Goal: Task Accomplishment & Management: Use online tool/utility

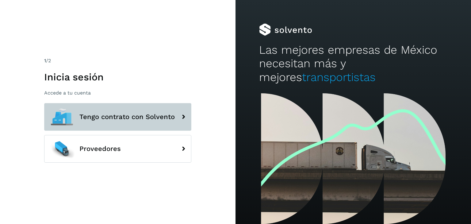
click at [143, 114] on span "Tengo contrato con Solvento" at bounding box center [126, 116] width 95 height 7
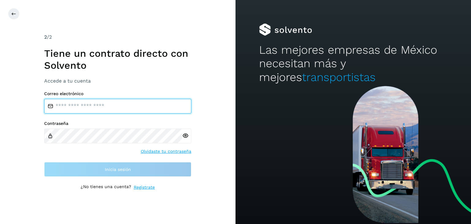
type input "**********"
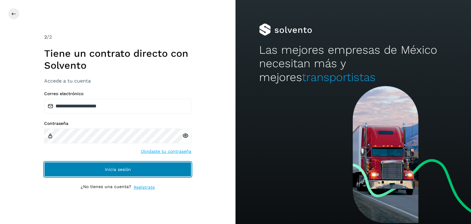
click at [133, 168] on button "Inicia sesión" at bounding box center [117, 169] width 147 height 15
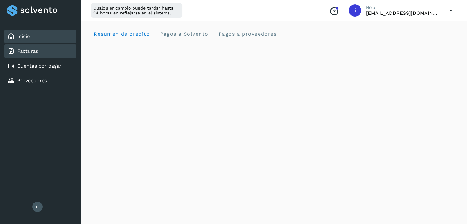
click at [31, 48] on link "Facturas" at bounding box center [27, 51] width 21 height 6
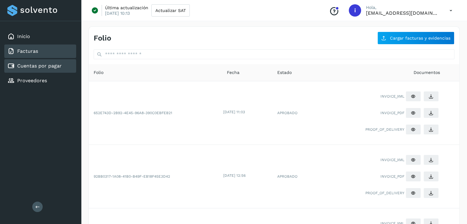
click at [29, 67] on link "Cuentas por pagar" at bounding box center [39, 66] width 44 height 6
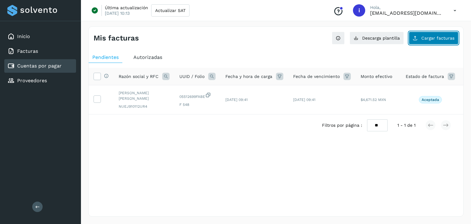
click at [443, 37] on span "Cargar facturas" at bounding box center [438, 38] width 33 height 4
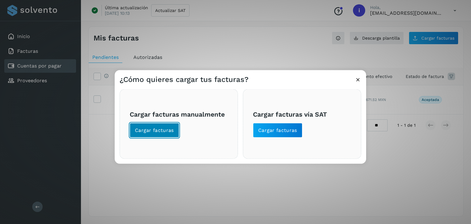
click at [163, 132] on span "Cargar facturas" at bounding box center [154, 130] width 39 height 7
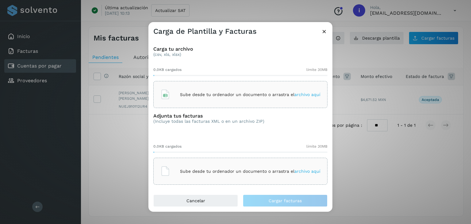
click at [308, 93] on span "archivo aquí" at bounding box center [308, 94] width 26 height 5
click at [308, 170] on span "archivo aquí" at bounding box center [308, 171] width 26 height 5
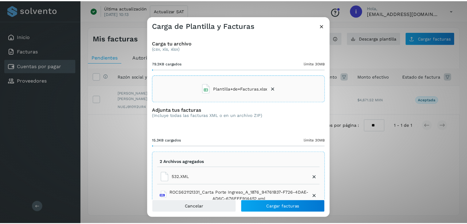
scroll to position [19, 0]
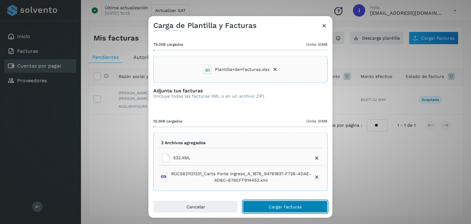
click at [287, 206] on span "Cargar facturas" at bounding box center [285, 207] width 33 height 4
